Goal: Task Accomplishment & Management: Manage account settings

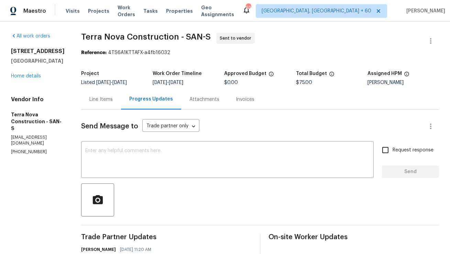
click at [27, 149] on p "[PHONE_NUMBER]" at bounding box center [38, 152] width 54 height 6
copy p "[PHONE_NUMBER]"
click at [436, 40] on button "button" at bounding box center [431, 41] width 17 height 17
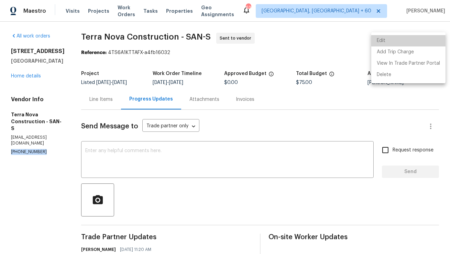
click at [424, 42] on li "Edit" at bounding box center [409, 40] width 74 height 11
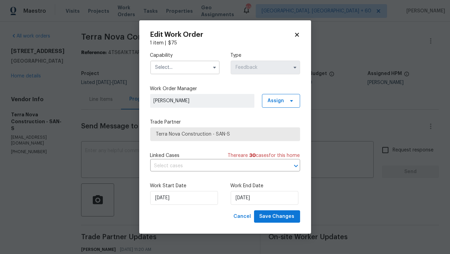
click at [198, 67] on input "text" at bounding box center [184, 68] width 69 height 14
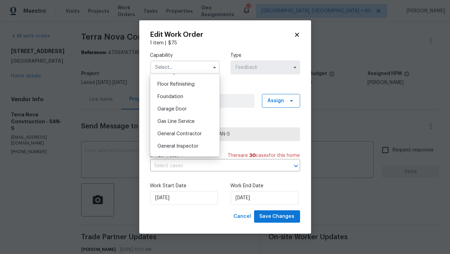
scroll to position [279, 0]
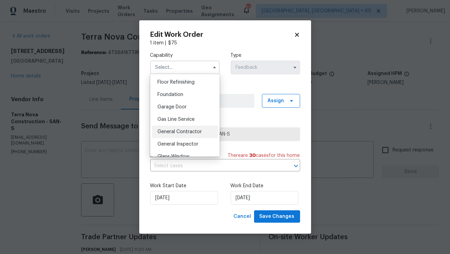
click at [172, 131] on span "General Contractor" at bounding box center [180, 131] width 44 height 5
type input "General Contractor"
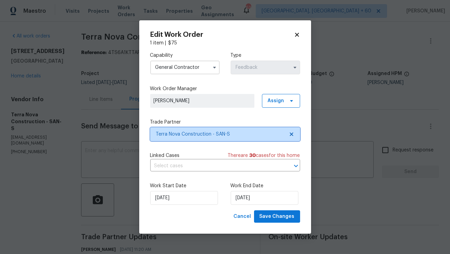
click at [172, 131] on span "Terra Nova Construction - SAN-S" at bounding box center [220, 134] width 128 height 7
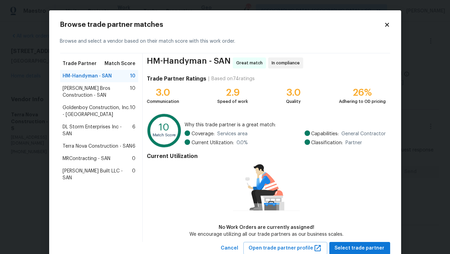
click at [98, 127] on span "DL Storm Enterprises Inc - SAN" at bounding box center [98, 131] width 70 height 14
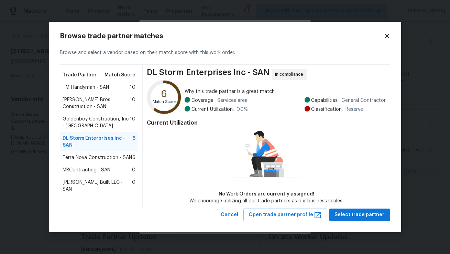
click at [87, 154] on span "Terra Nova Construction - SAN" at bounding box center [97, 157] width 69 height 7
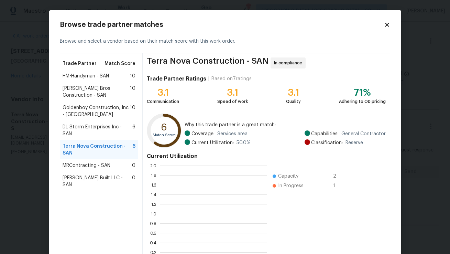
scroll to position [96, 107]
click at [112, 126] on span "DL Storm Enterprises Inc - SAN" at bounding box center [98, 131] width 70 height 14
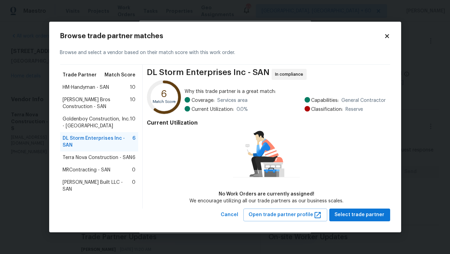
click at [113, 120] on span "Goldenboy Construction, Inc. - SAN" at bounding box center [96, 123] width 67 height 14
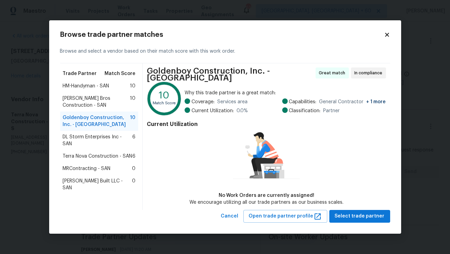
click at [391, 38] on div "Browse trade partner matches Browse and select a vendor based on their match sc…" at bounding box center [225, 126] width 352 height 213
click at [388, 36] on icon at bounding box center [387, 35] width 6 height 6
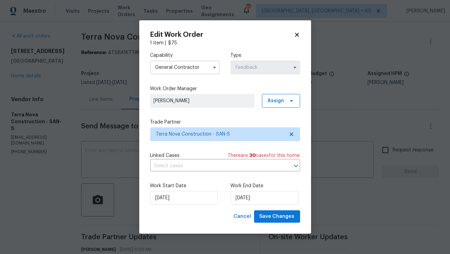
click at [292, 39] on div "Edit Work Order 1 item | $ 75 Capability General Contractor Type Feedback Work …" at bounding box center [225, 127] width 150 height 192
click at [296, 38] on div "Edit Work Order" at bounding box center [225, 34] width 150 height 7
click at [297, 35] on icon at bounding box center [297, 35] width 4 height 4
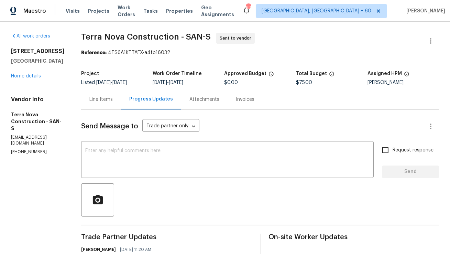
click at [113, 96] on div "Line Items" at bounding box center [100, 99] width 23 height 7
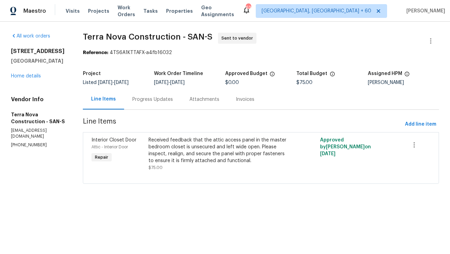
click at [173, 99] on div "Progress Updates" at bounding box center [152, 99] width 41 height 7
